Goal: Find contact information: Find contact information

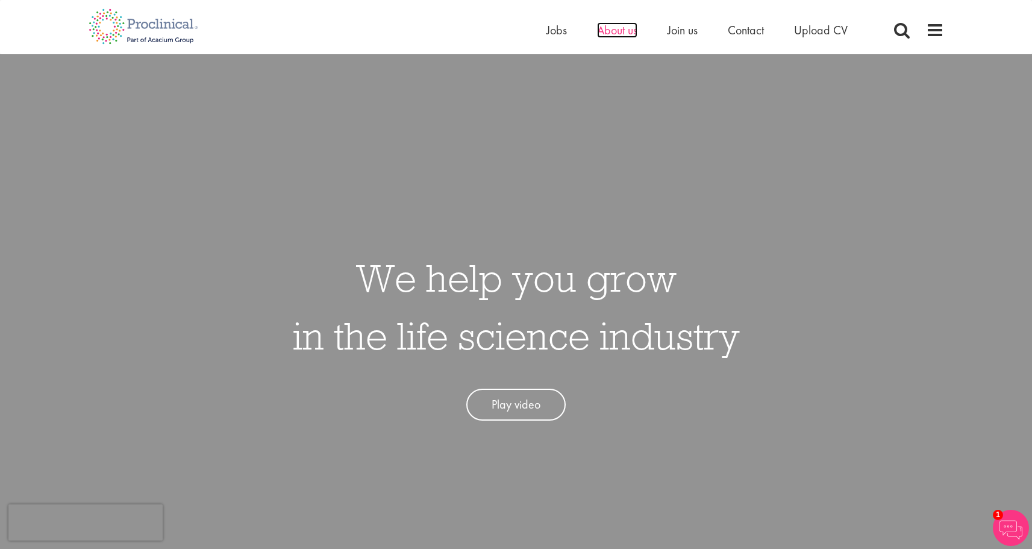
click at [631, 31] on span "About us" at bounding box center [617, 30] width 40 height 16
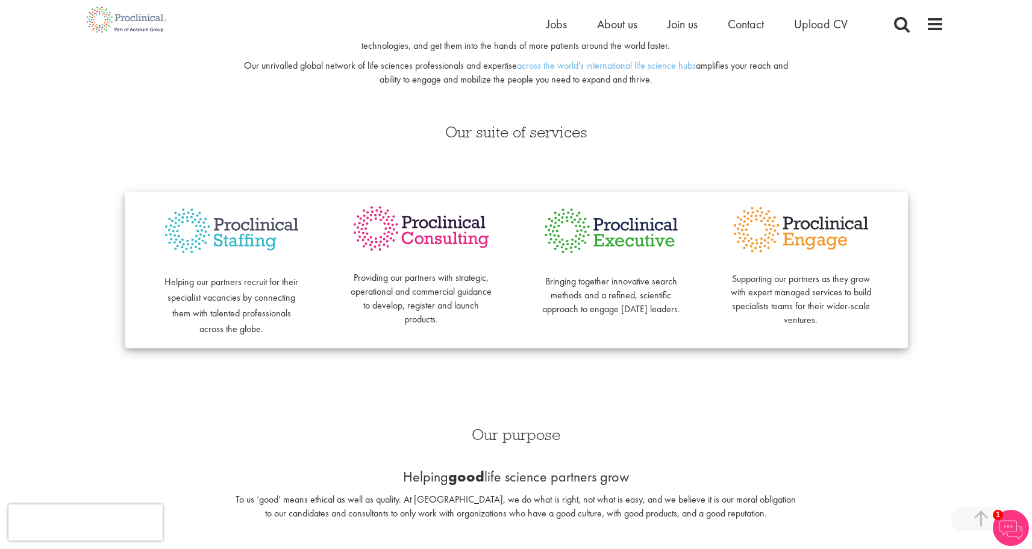
scroll to position [202, 0]
click at [251, 232] on img at bounding box center [232, 230] width 142 height 55
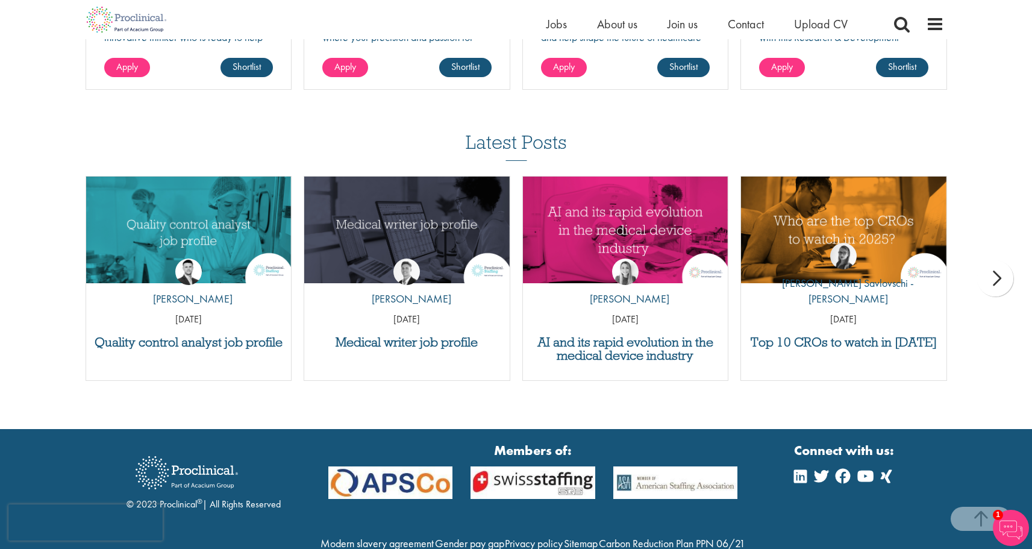
scroll to position [1478, 0]
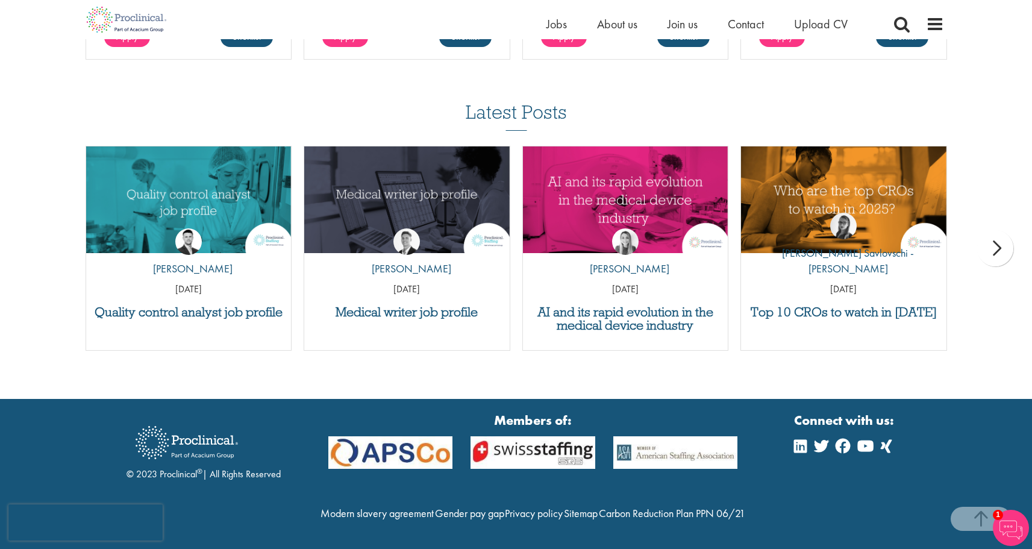
click at [192, 213] on div "by Joshua Godden 14 Aug 25" at bounding box center [188, 257] width 205 height 89
click at [193, 228] on img at bounding box center [188, 241] width 26 height 26
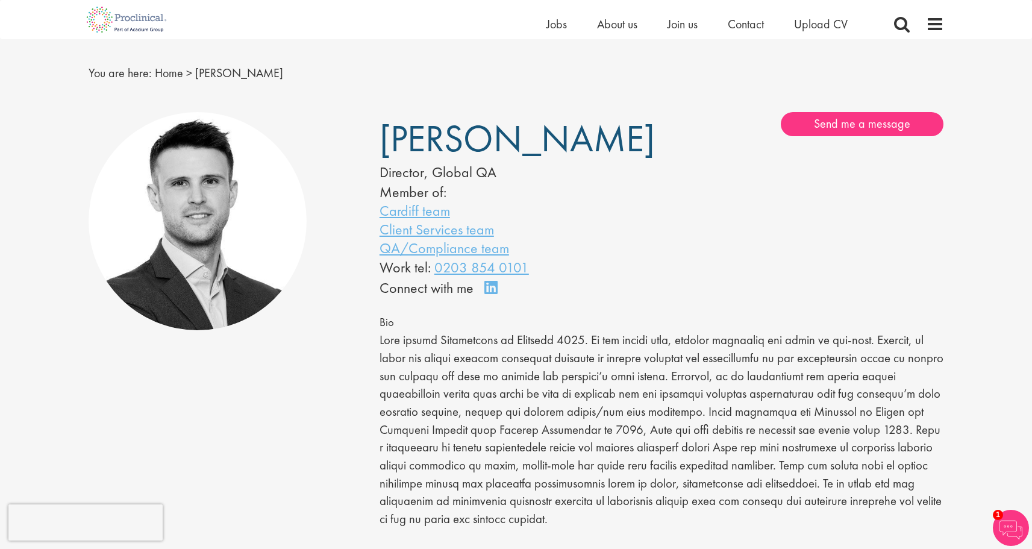
scroll to position [22, 0]
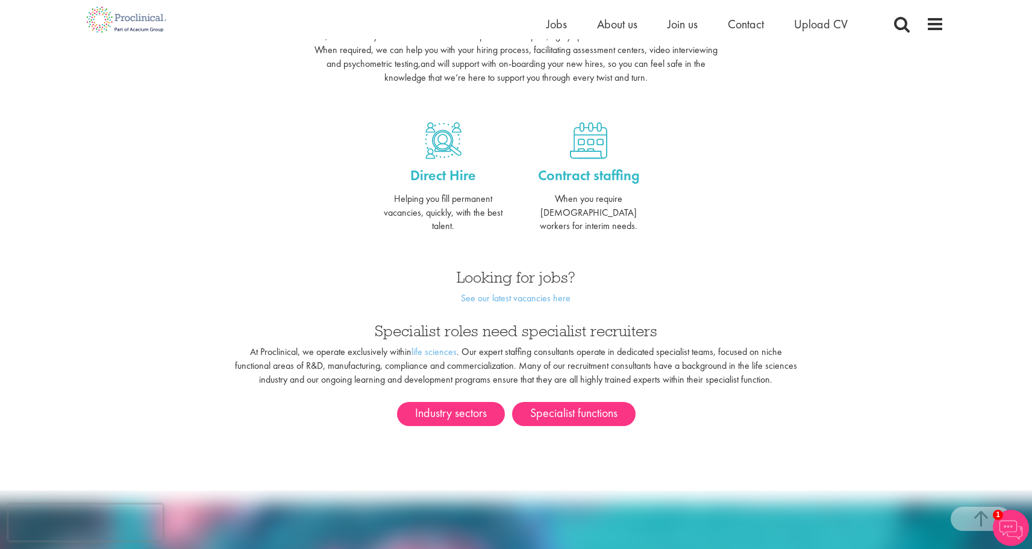
scroll to position [435, 0]
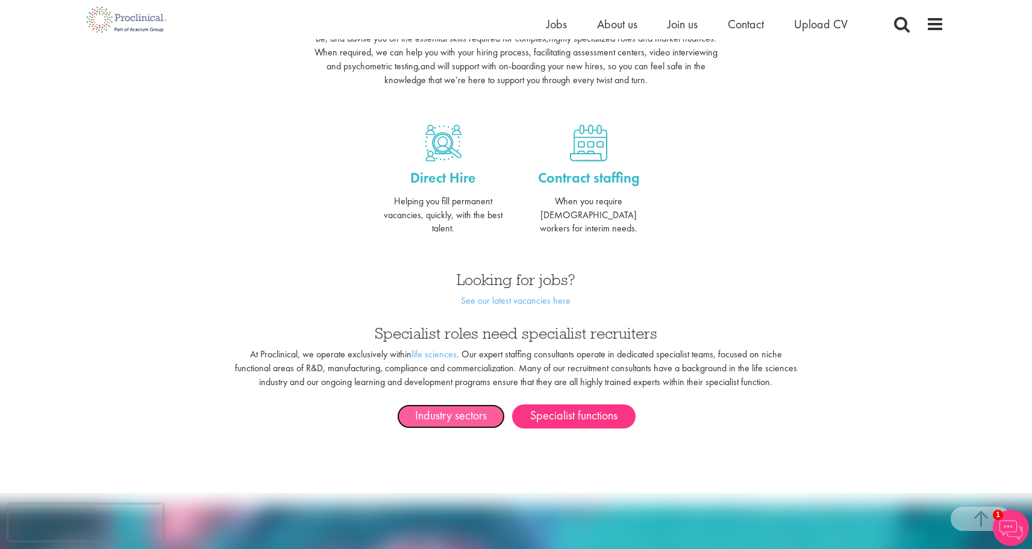
click at [440, 404] on link "Industry sectors" at bounding box center [451, 416] width 108 height 24
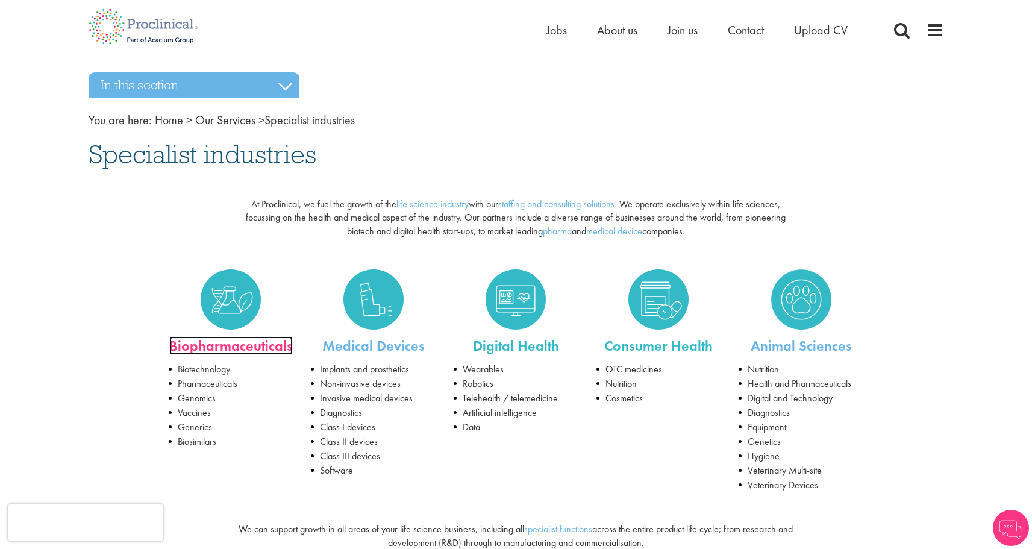
click at [227, 343] on link "Biopharmaceuticals" at bounding box center [230, 345] width 123 height 19
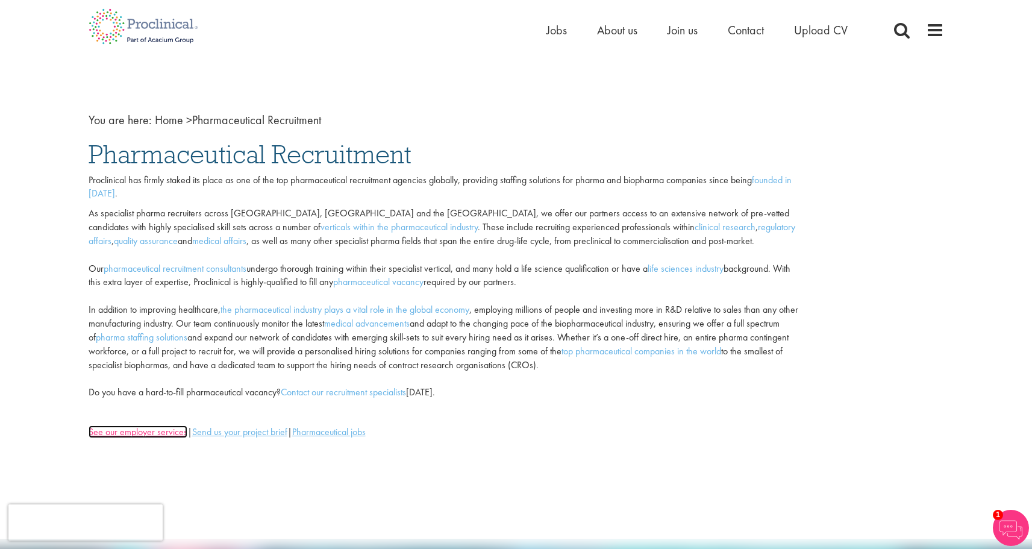
click at [170, 432] on u "See our employer services" at bounding box center [138, 431] width 99 height 13
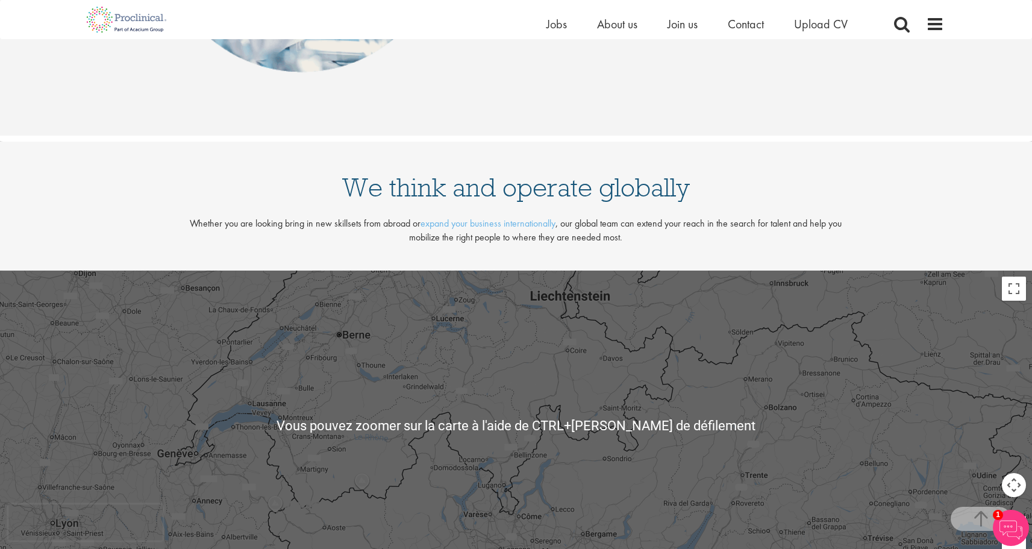
scroll to position [1099, 0]
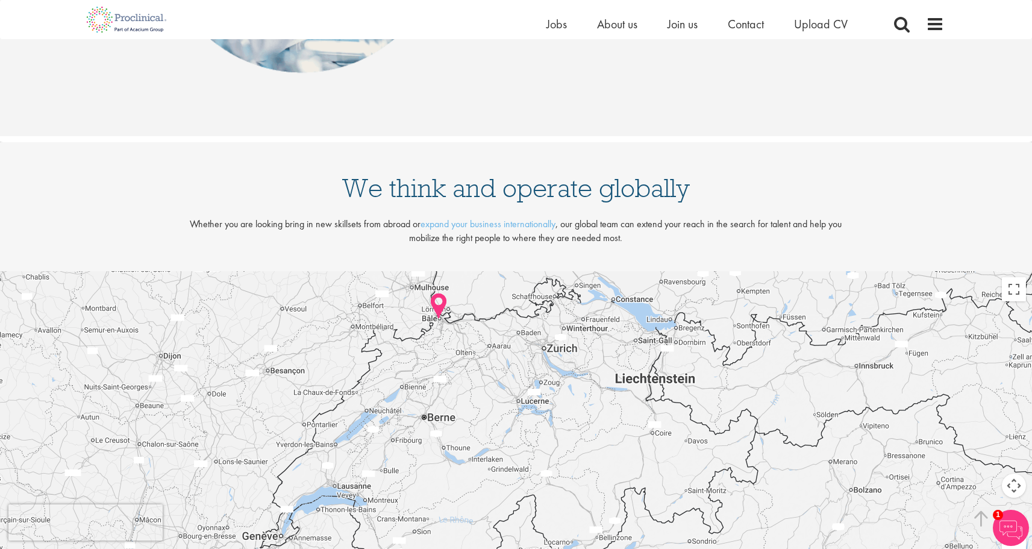
drag, startPoint x: 410, startPoint y: 410, endPoint x: 497, endPoint y: 494, distance: 121.0
click at [497, 494] on div at bounding box center [516, 426] width 1032 height 310
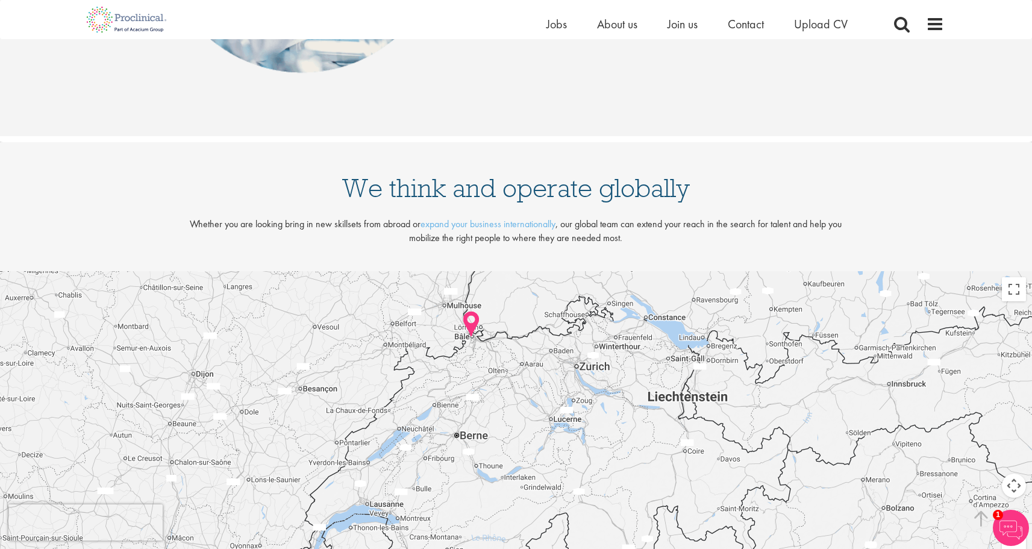
drag, startPoint x: 497, startPoint y: 494, endPoint x: 531, endPoint y: 508, distance: 36.5
click at [531, 508] on div at bounding box center [516, 426] width 1032 height 310
click at [478, 325] on img at bounding box center [472, 325] width 28 height 37
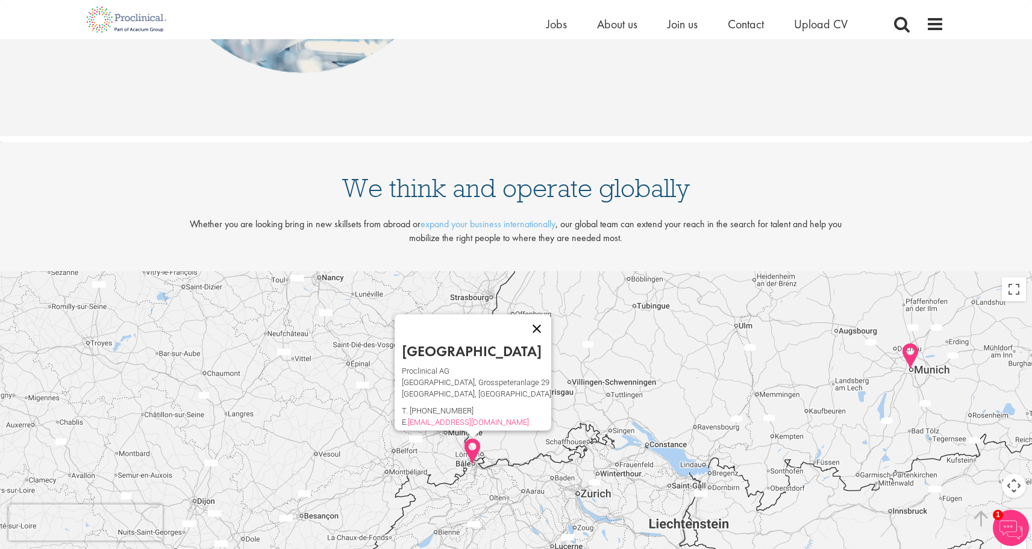
click at [537, 325] on button "Fermer" at bounding box center [536, 328] width 29 height 29
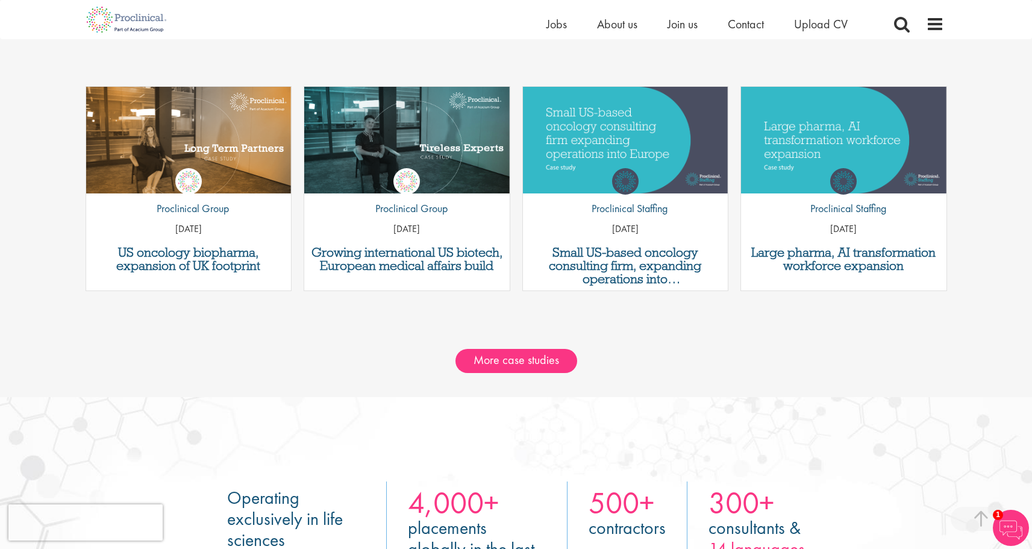
scroll to position [1699, 0]
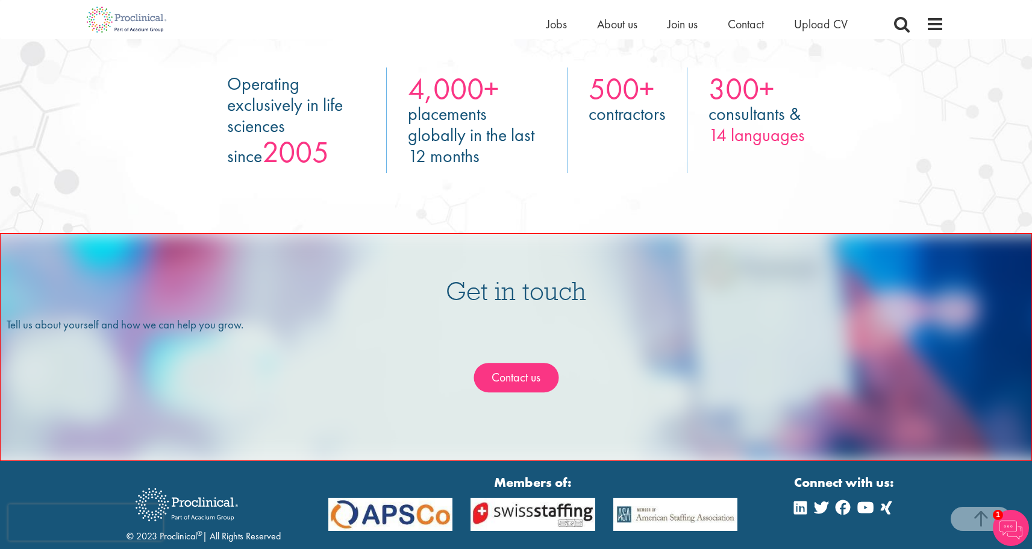
scroll to position [2113, 0]
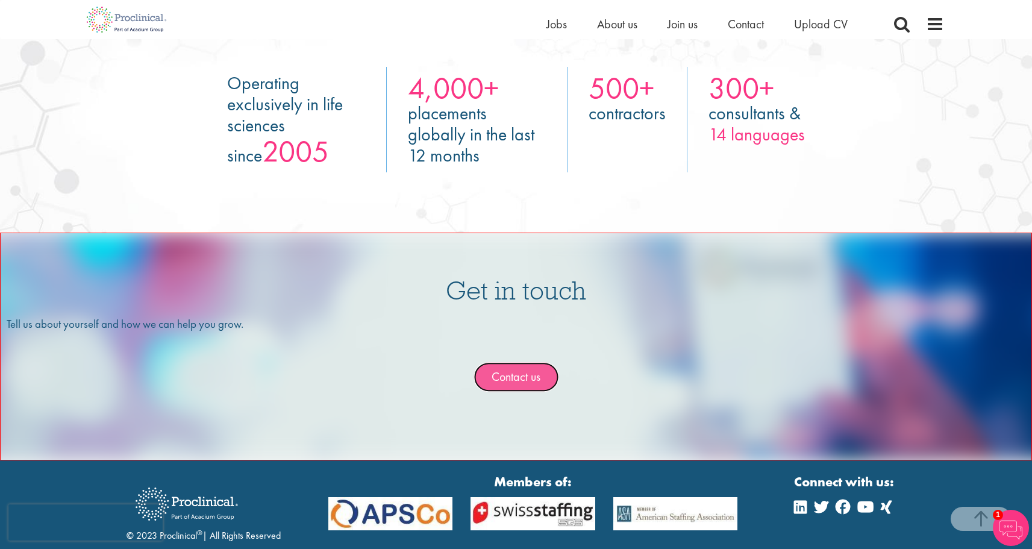
click at [530, 375] on link "Contact us" at bounding box center [515, 377] width 85 height 30
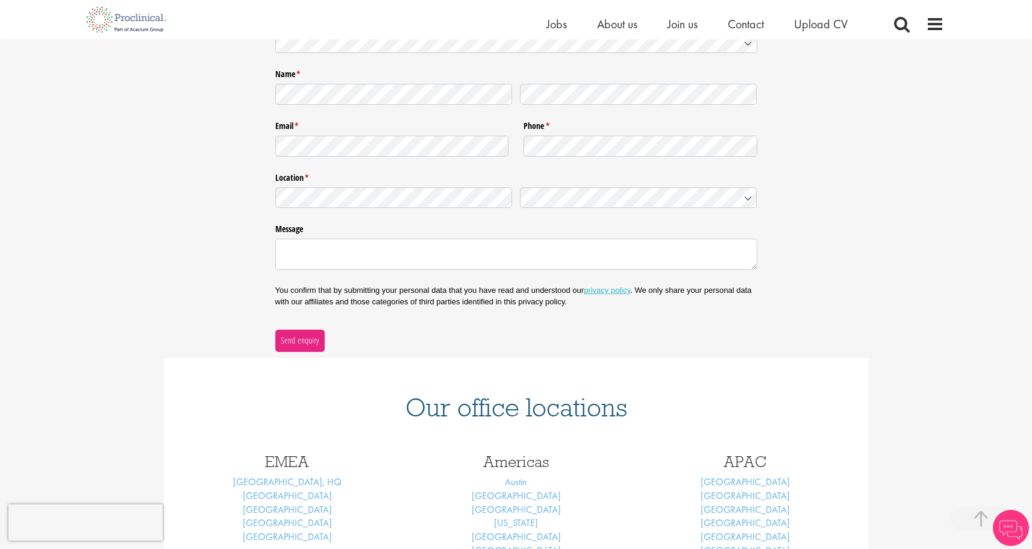
scroll to position [399, 0]
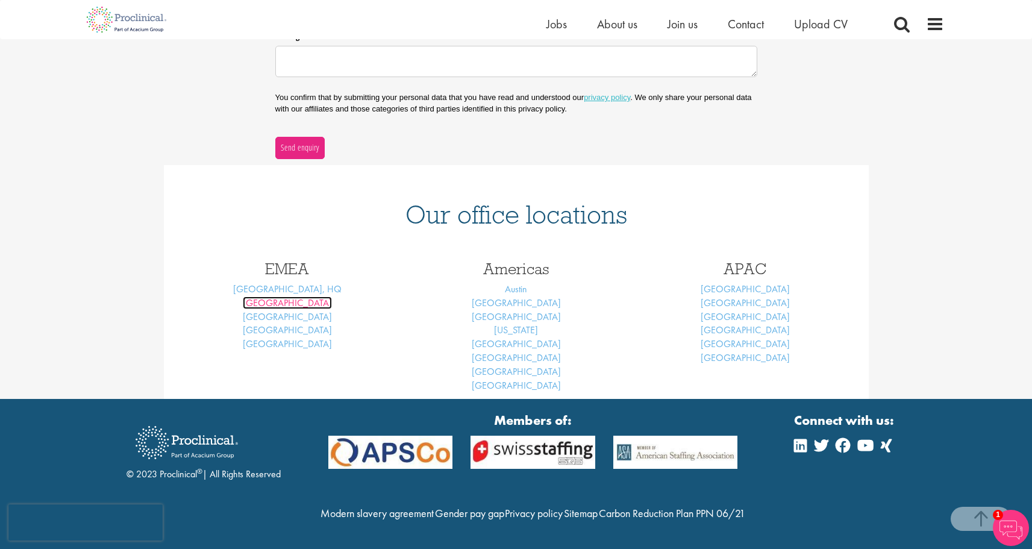
click at [283, 296] on link "[GEOGRAPHIC_DATA]" at bounding box center [287, 302] width 89 height 13
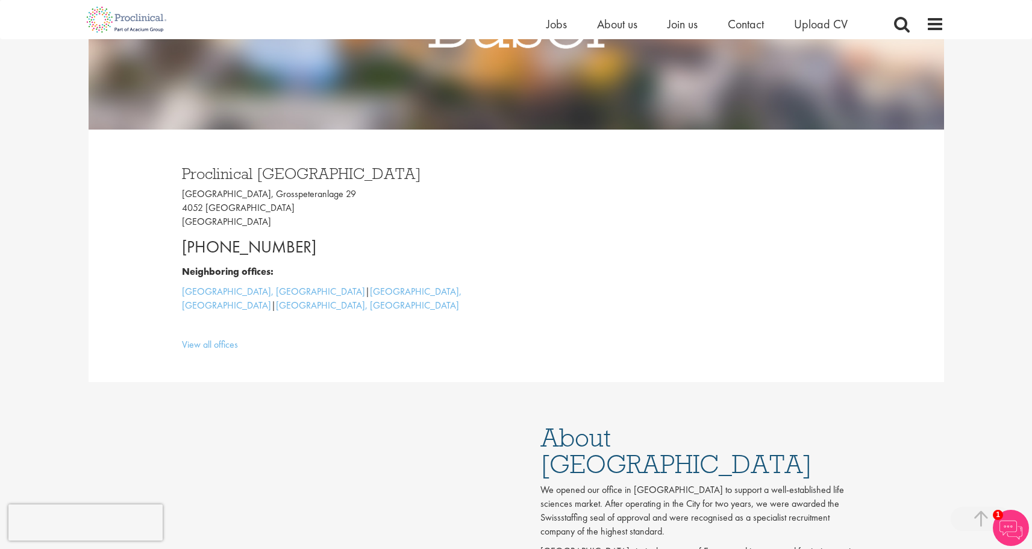
scroll to position [241, 0]
